Goal: Task Accomplishment & Management: Manage account settings

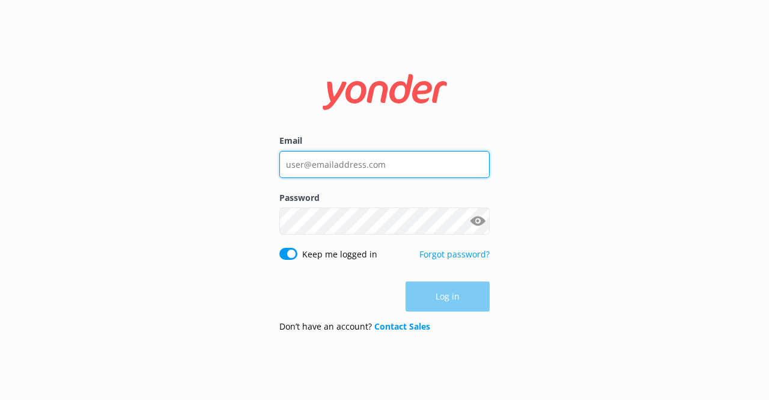
type input "[EMAIL_ADDRESS][DOMAIN_NAME]"
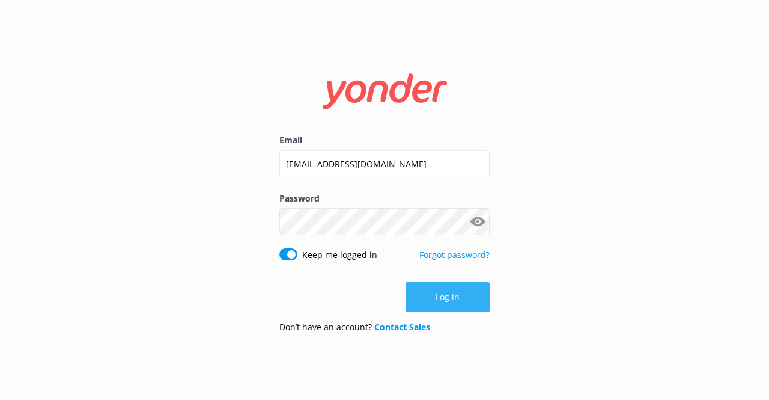
click at [457, 293] on div "Log in" at bounding box center [384, 297] width 210 height 30
click at [468, 307] on button "Log in" at bounding box center [448, 297] width 84 height 30
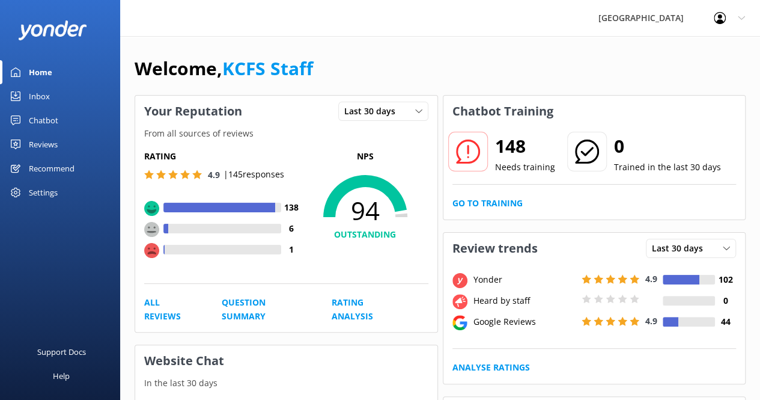
click at [48, 97] on div "Inbox" at bounding box center [39, 96] width 21 height 24
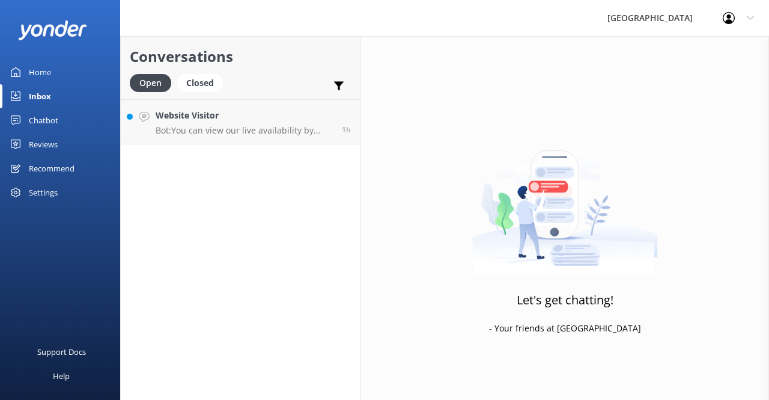
click at [54, 142] on div "Reviews" at bounding box center [43, 144] width 29 height 24
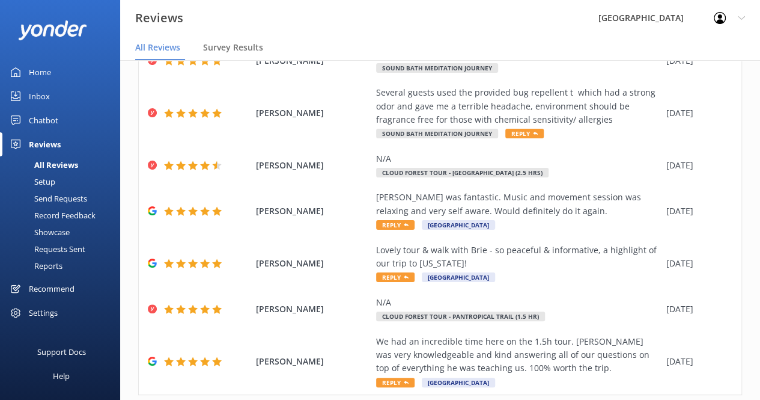
scroll to position [274, 0]
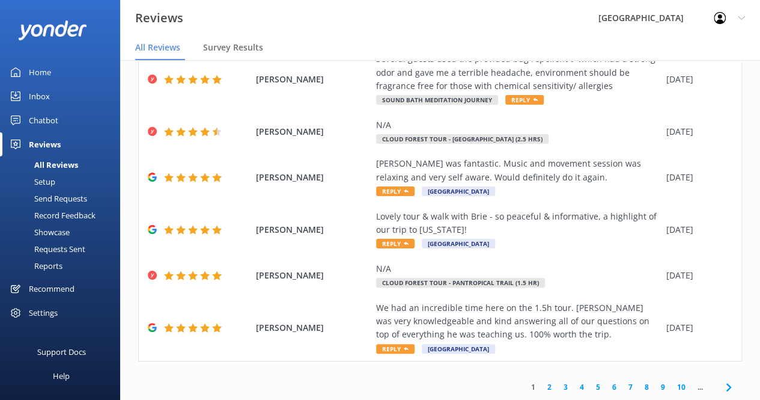
click at [544, 382] on link "2" at bounding box center [549, 386] width 16 height 11
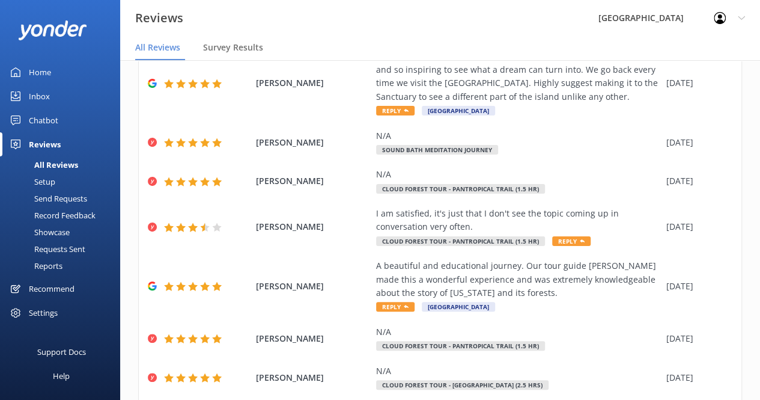
scroll to position [274, 0]
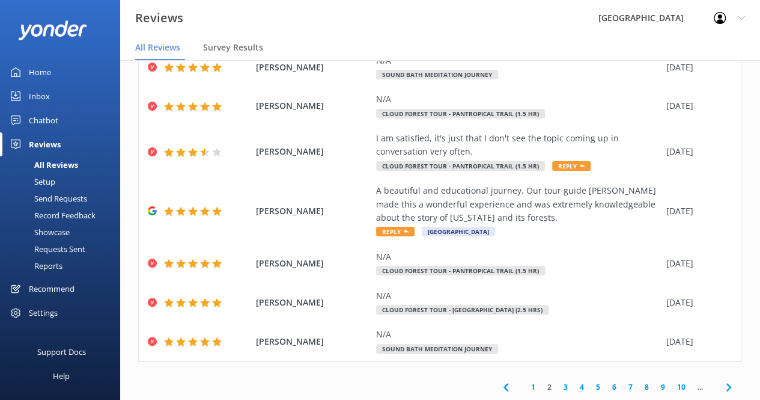
click at [558, 386] on link "3" at bounding box center [566, 386] width 16 height 11
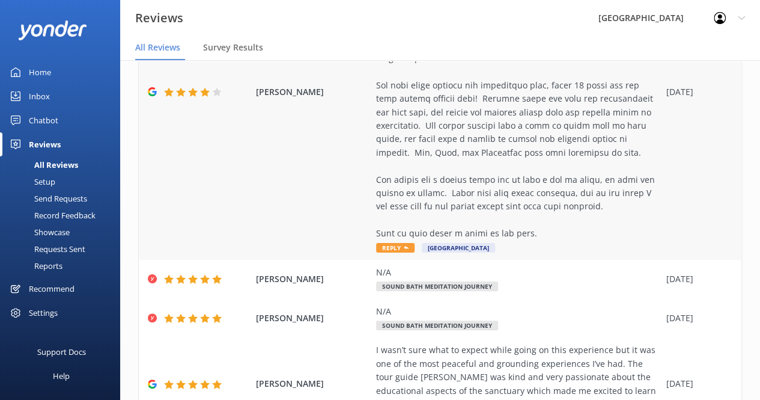
scroll to position [732, 0]
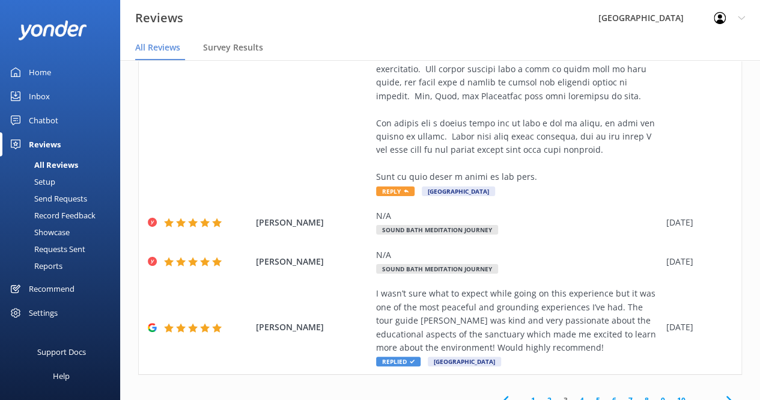
click at [578, 394] on link "4" at bounding box center [582, 399] width 16 height 11
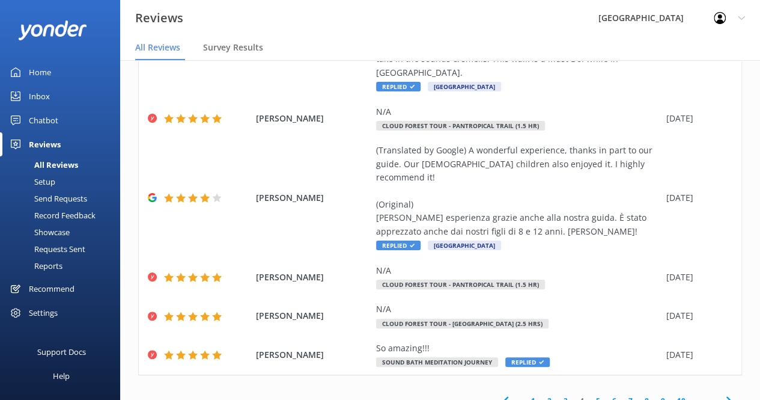
scroll to position [421, 0]
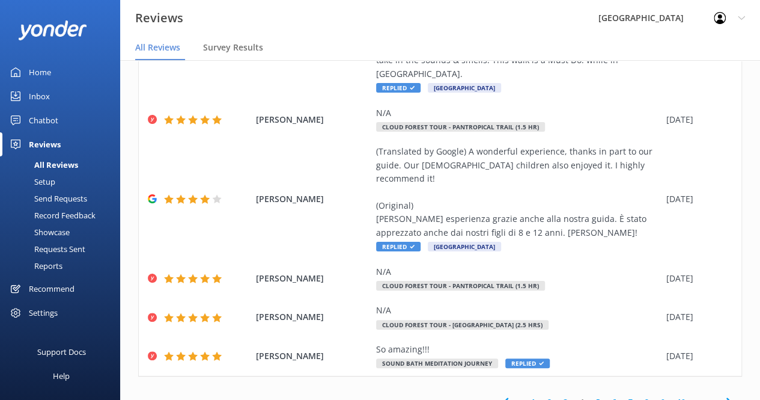
click at [590, 396] on link "5" at bounding box center [598, 401] width 16 height 11
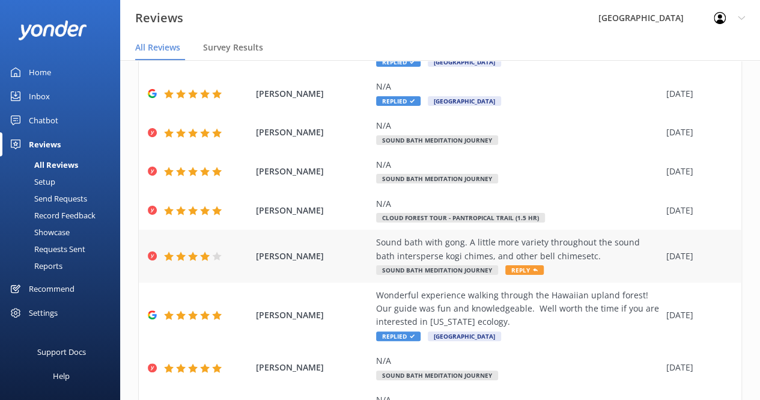
scroll to position [492, 0]
